Goal: Information Seeking & Learning: Learn about a topic

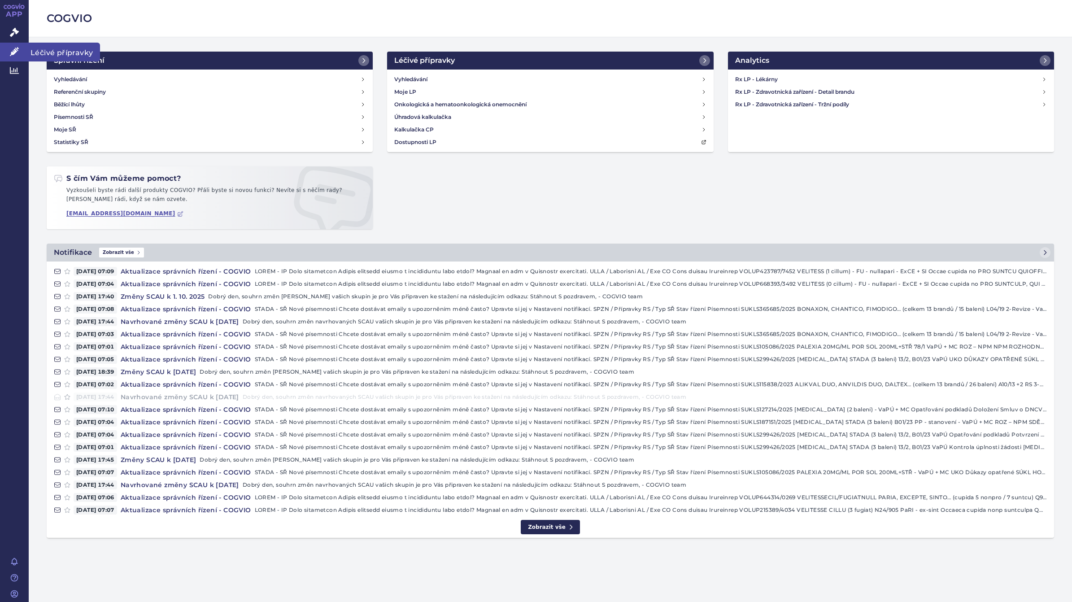
click at [15, 51] on icon at bounding box center [14, 51] width 9 height 9
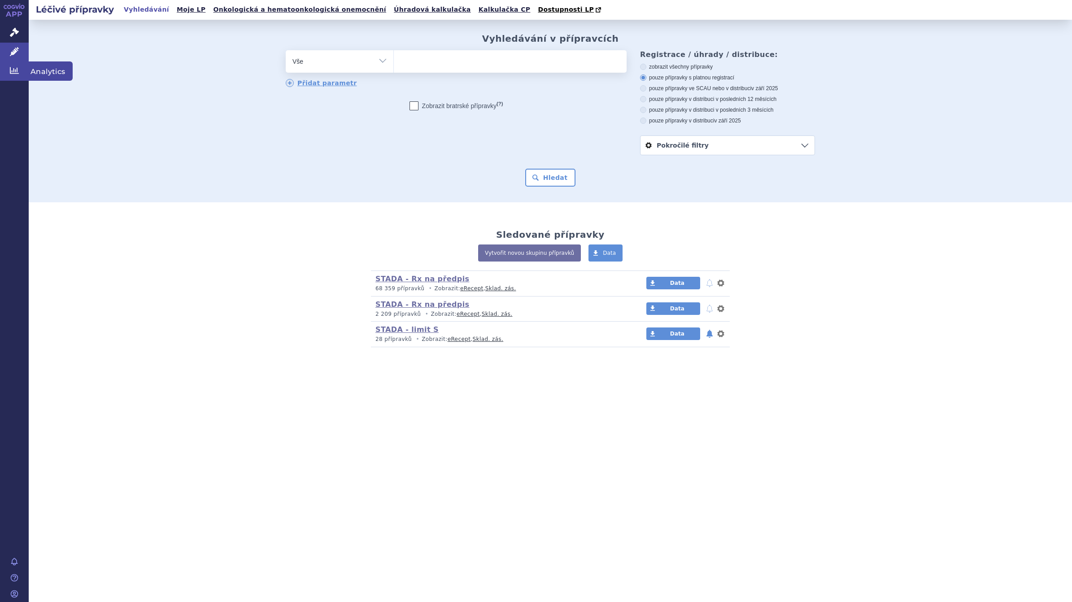
click at [18, 70] on icon at bounding box center [14, 70] width 9 height 9
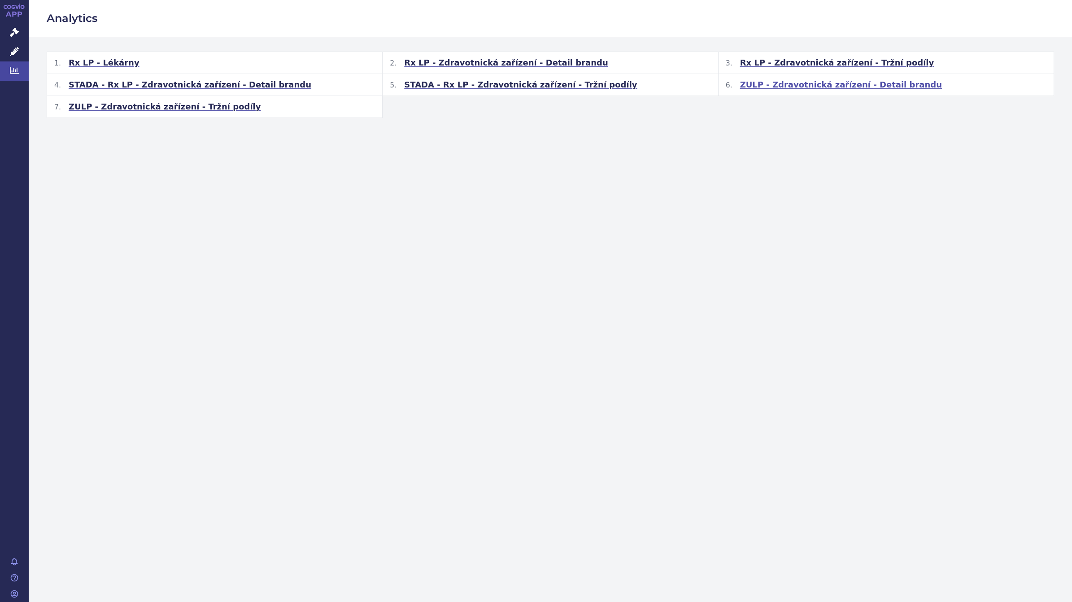
click at [794, 87] on span "ZULP - Zdravotnická zařízení - Detail brandu" at bounding box center [841, 84] width 202 height 11
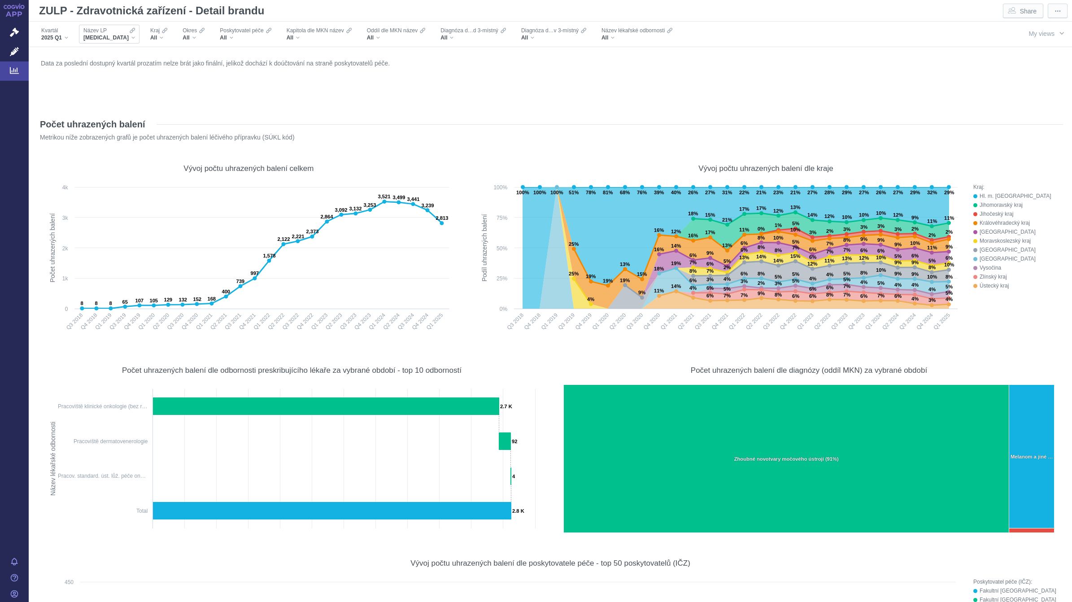
click at [99, 36] on span "BAVENCIO" at bounding box center [105, 37] width 45 height 7
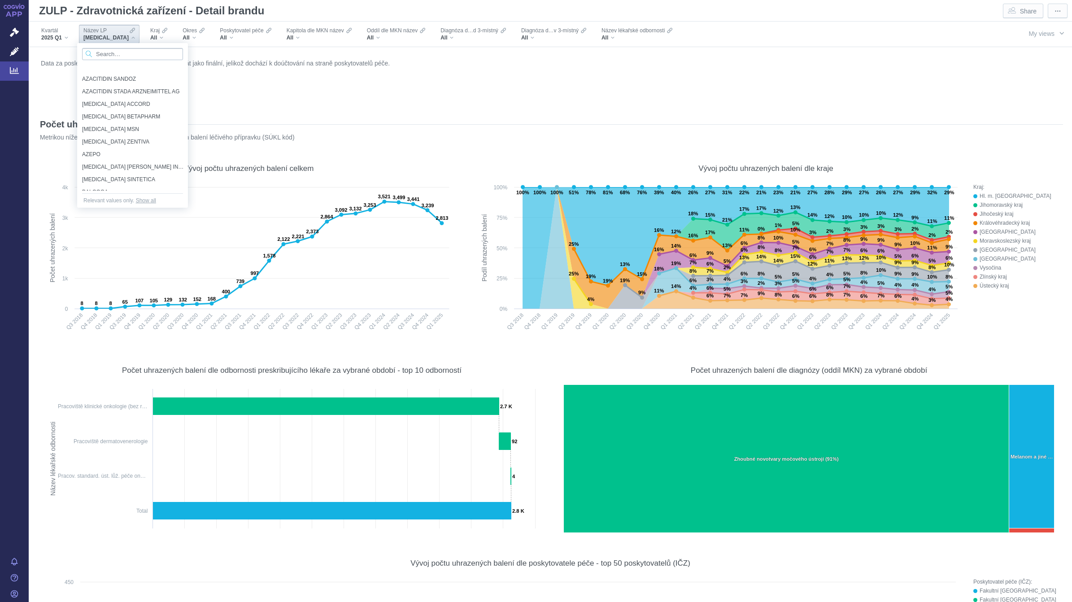
scroll to position [2743, 0]
type input "piperaci"
click at [111, 96] on span "PIPERACILLIN/TAZOBACTAM KABI" at bounding box center [128, 96] width 93 height 10
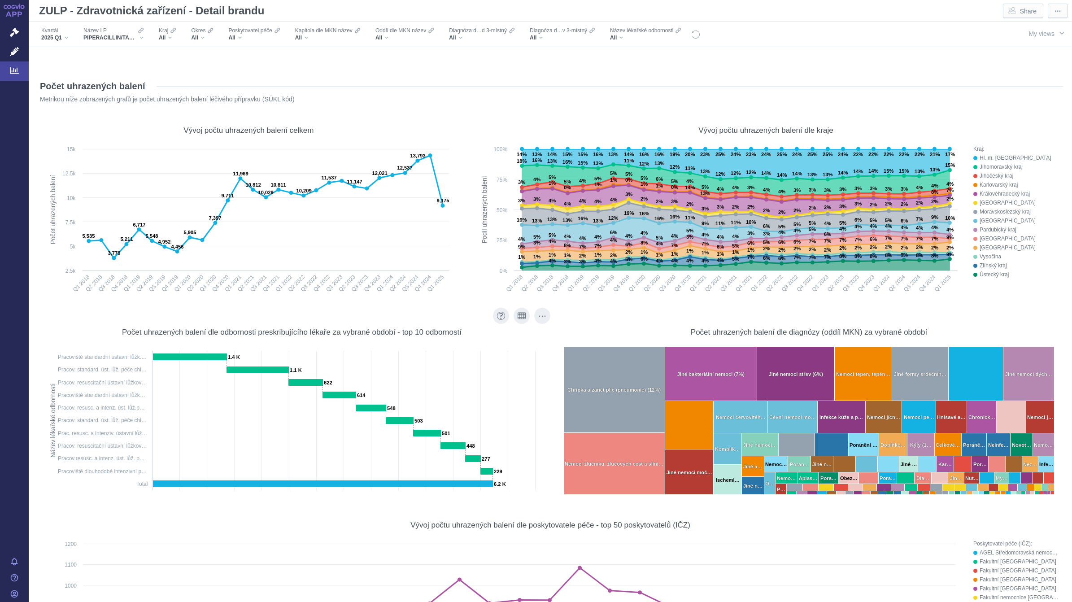
scroll to position [0, 0]
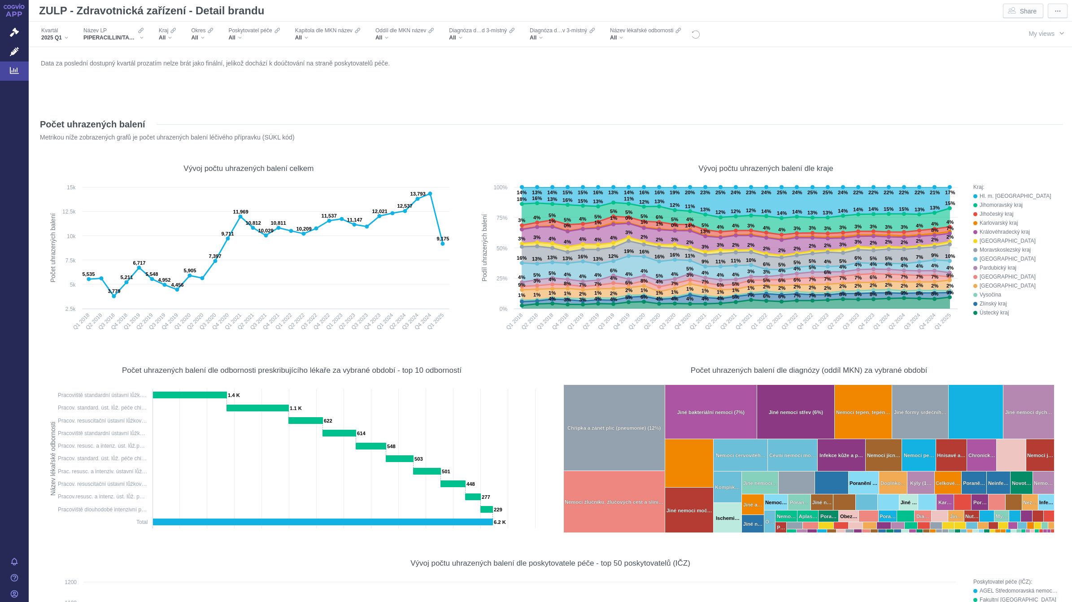
click at [578, 97] on div "Data za poslední dostupný kvartál prozatím nelze brát jako finální, jelikož doc…" at bounding box center [550, 81] width 1023 height 48
drag, startPoint x: 854, startPoint y: 22, endPoint x: 832, endPoint y: 16, distance: 22.6
click at [826, 19] on div "ZULP - Zdravotnická zařízení - Detail brandu Share ⋯" at bounding box center [550, 11] width 1043 height 22
drag, startPoint x: 781, startPoint y: 48, endPoint x: 792, endPoint y: 23, distance: 27.3
click at [770, 36] on div "Filters" at bounding box center [848, 34] width 297 height 25
